Goal: Task Accomplishment & Management: Manage account settings

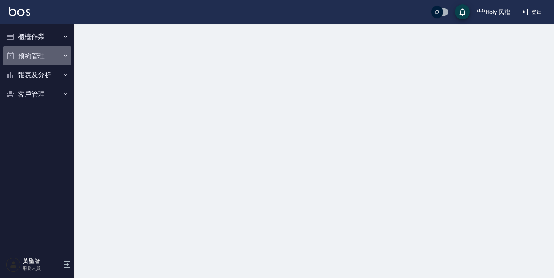
click at [36, 57] on button "預約管理" at bounding box center [37, 55] width 68 height 19
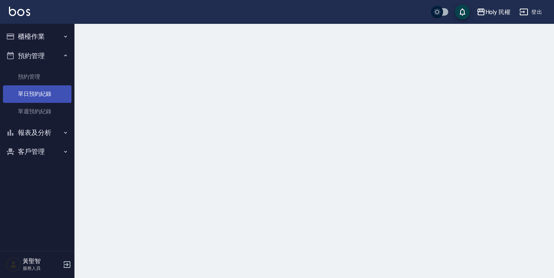
click at [43, 91] on link "單日預約紀錄" at bounding box center [37, 93] width 68 height 17
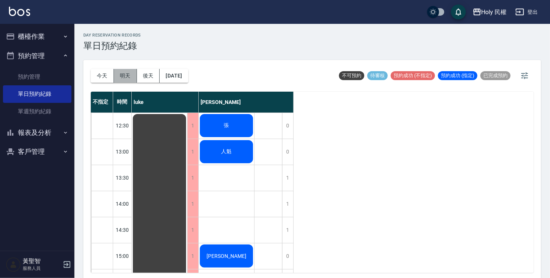
click at [126, 80] on button "明天" at bounding box center [125, 76] width 23 height 14
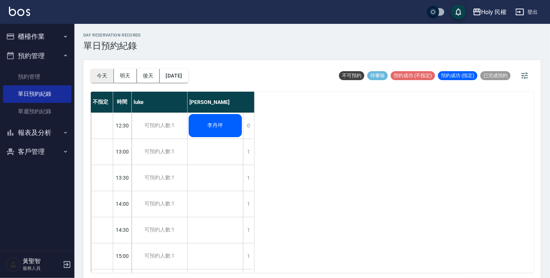
click at [103, 81] on button "今天" at bounding box center [102, 76] width 23 height 14
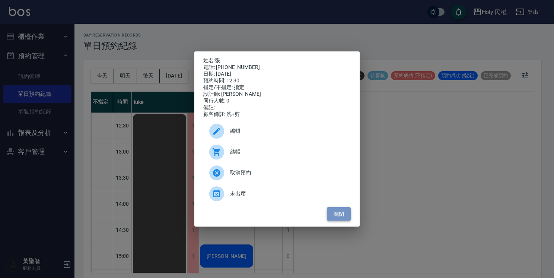
click at [339, 215] on button "關閉" at bounding box center [339, 214] width 24 height 14
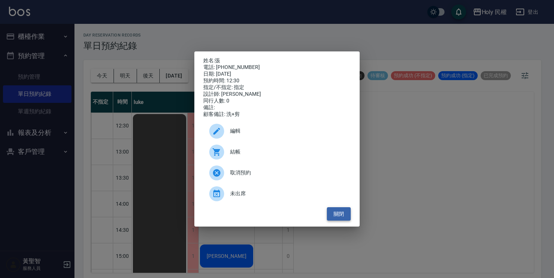
click at [347, 216] on button "關閉" at bounding box center [339, 214] width 24 height 14
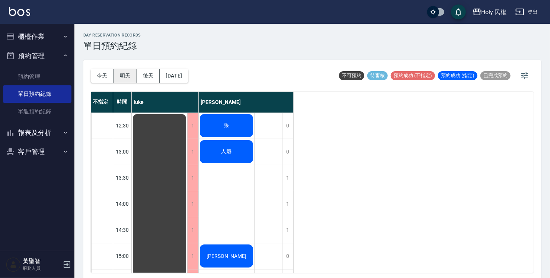
click at [124, 77] on button "明天" at bounding box center [125, 76] width 23 height 14
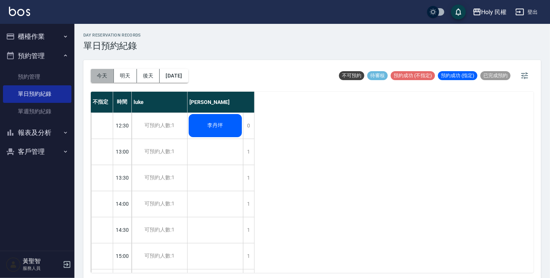
click at [101, 78] on button "今天" at bounding box center [102, 76] width 23 height 14
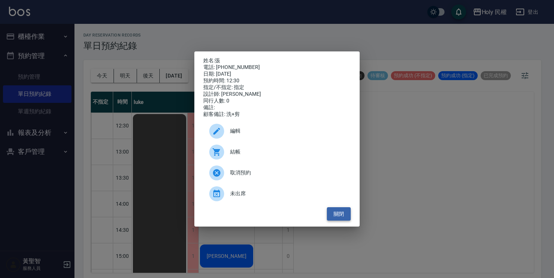
click at [334, 217] on button "關閉" at bounding box center [339, 214] width 24 height 14
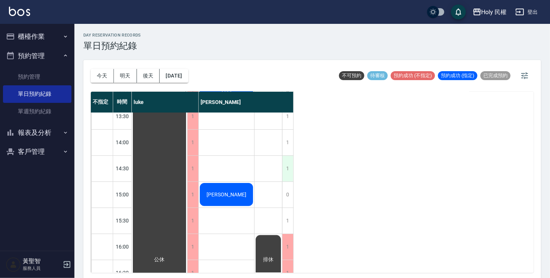
scroll to position [74, 0]
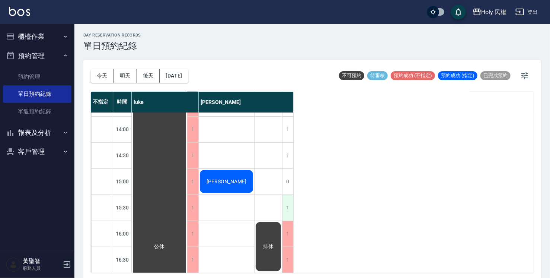
click at [291, 199] on div "1" at bounding box center [287, 208] width 11 height 26
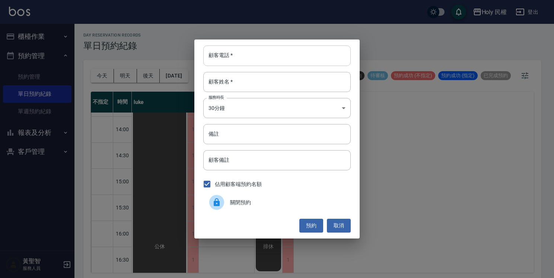
click at [313, 58] on input "顧客電話   *" at bounding box center [276, 55] width 147 height 20
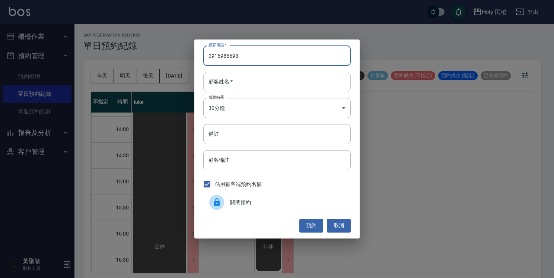
type input "0916986693"
click at [324, 81] on input "顧客姓名   *" at bounding box center [276, 82] width 147 height 20
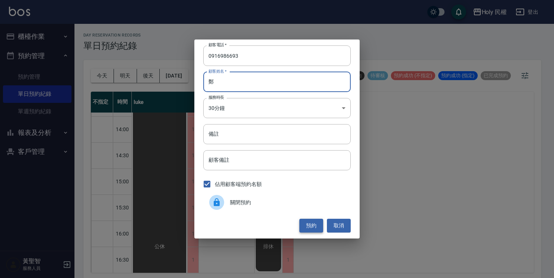
type input "鄭"
click at [321, 226] on button "預約" at bounding box center [311, 225] width 24 height 14
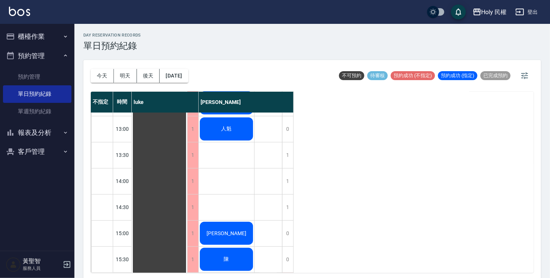
scroll to position [39, 0]
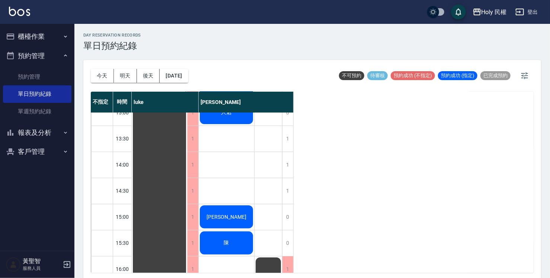
click at [187, 253] on div "陳" at bounding box center [159, 282] width 55 height 416
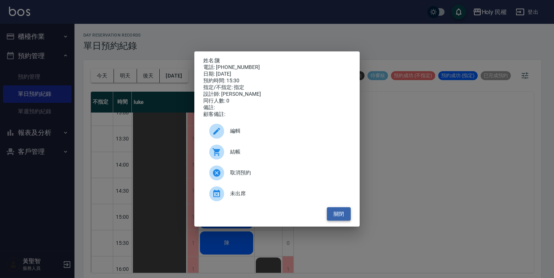
click at [336, 214] on button "關閉" at bounding box center [339, 214] width 24 height 14
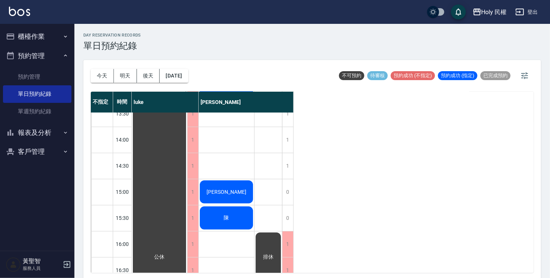
scroll to position [74, 0]
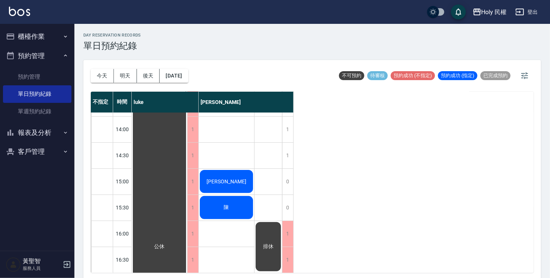
click at [187, 203] on div "陳" at bounding box center [159, 246] width 55 height 416
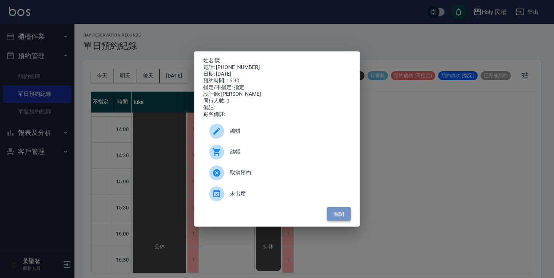
click at [339, 214] on button "關閉" at bounding box center [339, 214] width 24 height 14
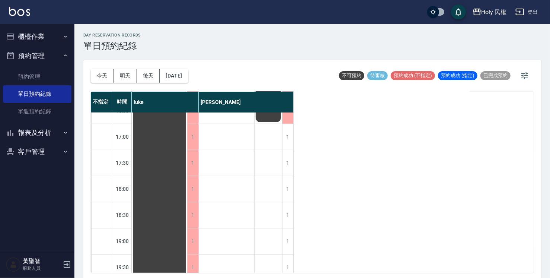
scroll to position [262, 0]
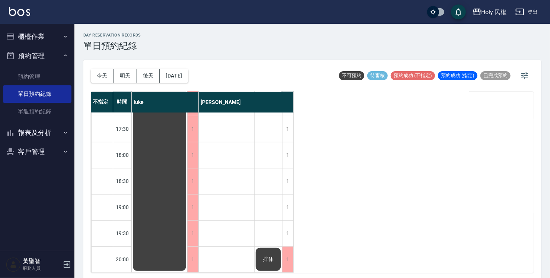
click at [127, 74] on button "明天" at bounding box center [125, 76] width 23 height 14
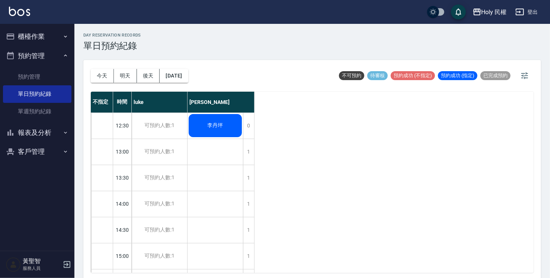
click at [149, 75] on button "後天" at bounding box center [148, 76] width 23 height 14
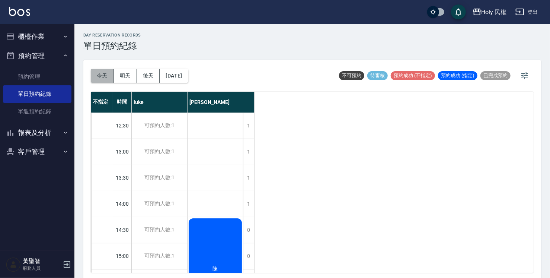
click at [107, 74] on button "今天" at bounding box center [102, 76] width 23 height 14
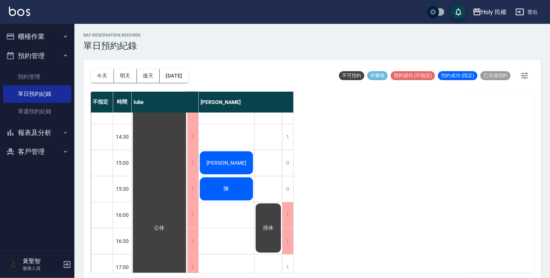
scroll to position [112, 0]
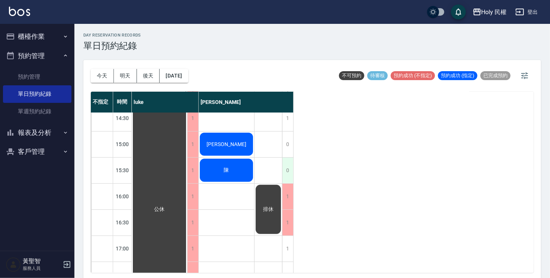
click at [285, 172] on div "0" at bounding box center [287, 170] width 11 height 26
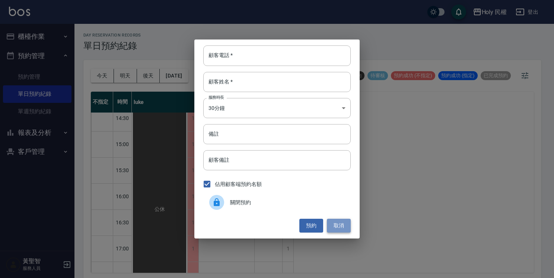
click at [330, 223] on button "取消" at bounding box center [339, 225] width 24 height 14
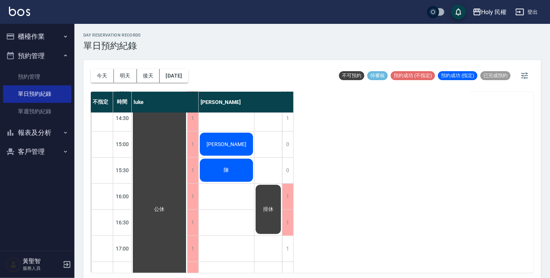
click at [46, 39] on button "櫃檯作業" at bounding box center [37, 36] width 68 height 19
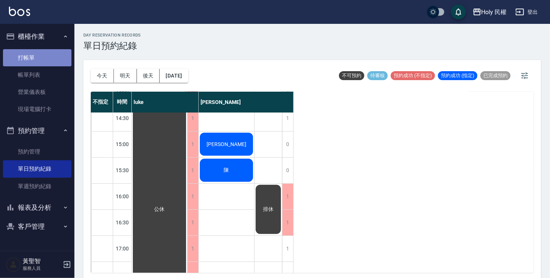
click at [44, 57] on link "打帳單" at bounding box center [37, 57] width 68 height 17
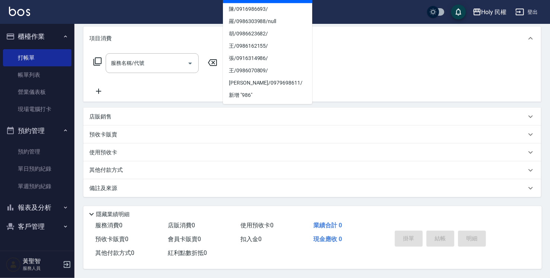
scroll to position [98, 0]
type input "986"
click at [393, 89] on div "服務名稱/代號 服務名稱/代號" at bounding box center [312, 75] width 458 height 51
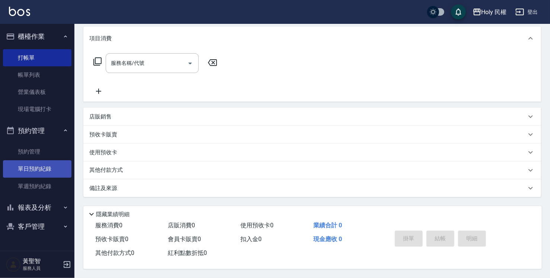
click at [39, 171] on link "單日預約紀錄" at bounding box center [37, 168] width 68 height 17
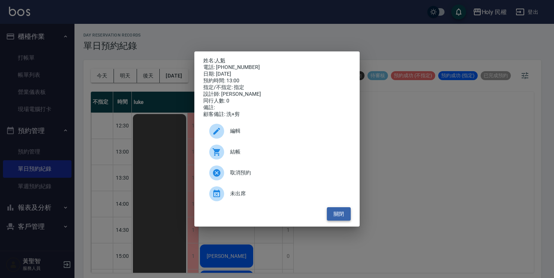
click at [338, 215] on button "關閉" at bounding box center [339, 214] width 24 height 14
